Goal: Transaction & Acquisition: Download file/media

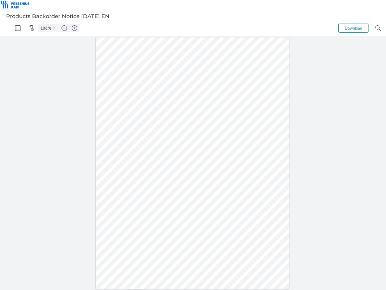
click at [18, 28] on img "Panel" at bounding box center [17, 27] width 5 height 5
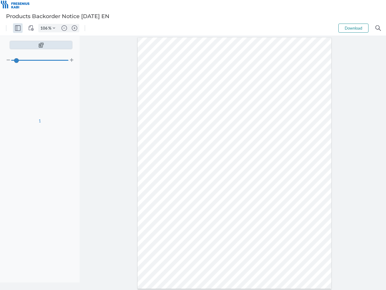
click at [31, 28] on img "View Controls" at bounding box center [30, 27] width 5 height 5
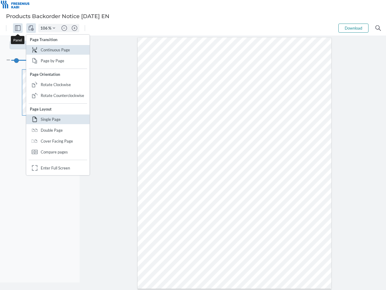
click at [45, 28] on input "106" at bounding box center [44, 27] width 10 height 5
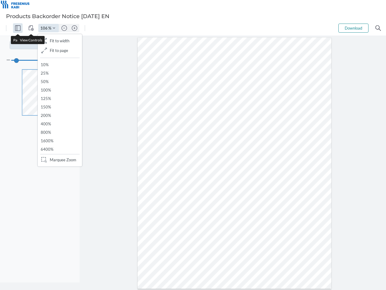
click at [54, 28] on img "Zoom Controls" at bounding box center [54, 28] width 2 height 2
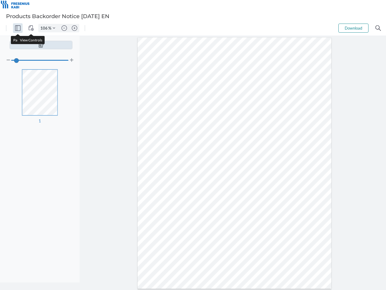
click at [64, 28] on img "Zoom out" at bounding box center [64, 27] width 5 height 5
click at [75, 28] on img "Zoom in" at bounding box center [74, 27] width 5 height 5
type input "106"
click at [354, 28] on button "Download" at bounding box center [354, 28] width 30 height 9
click at [378, 28] on img "Search" at bounding box center [378, 27] width 5 height 5
